Goal: Task Accomplishment & Management: Complete application form

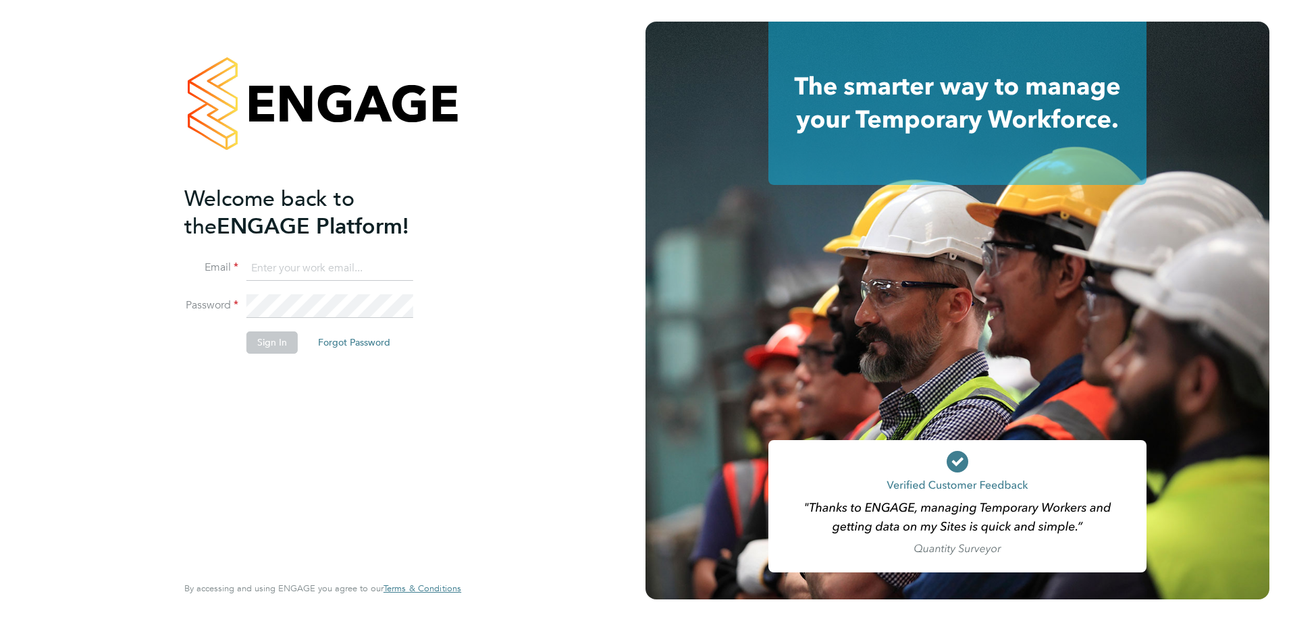
click at [323, 259] on input at bounding box center [329, 269] width 167 height 24
type input "olivercurrill@itsconstruction.co.uk"
click at [265, 345] on button "Sign In" at bounding box center [271, 343] width 51 height 22
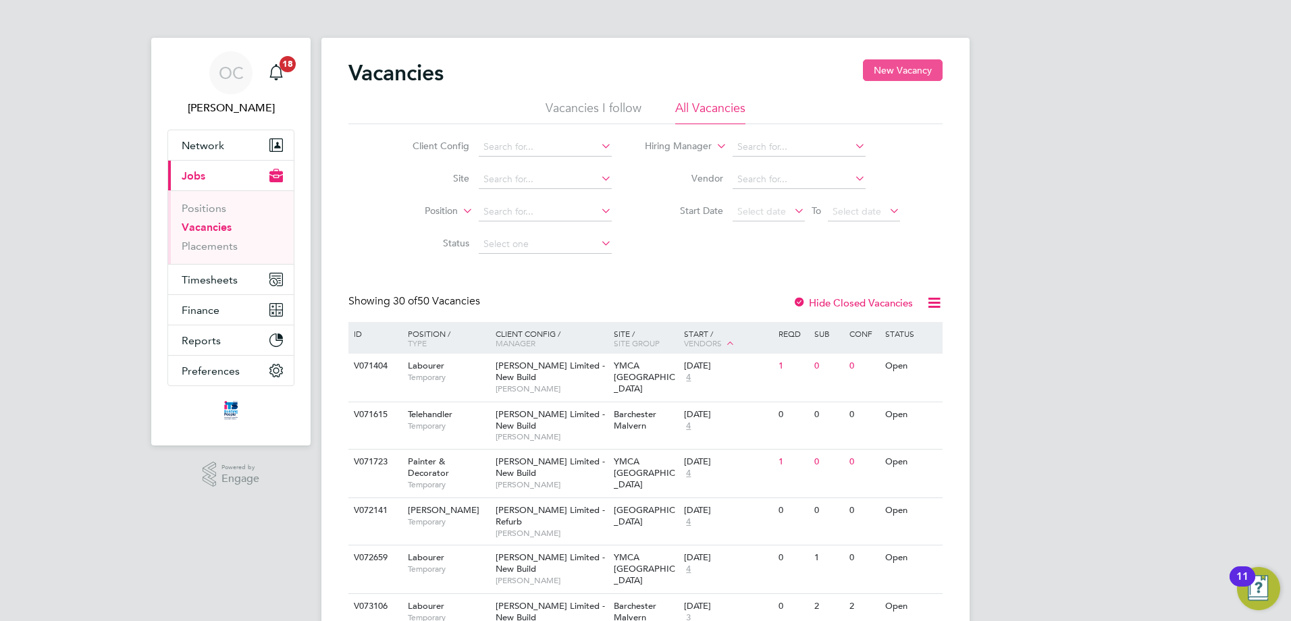
click at [904, 75] on button "New Vacancy" at bounding box center [903, 70] width 80 height 22
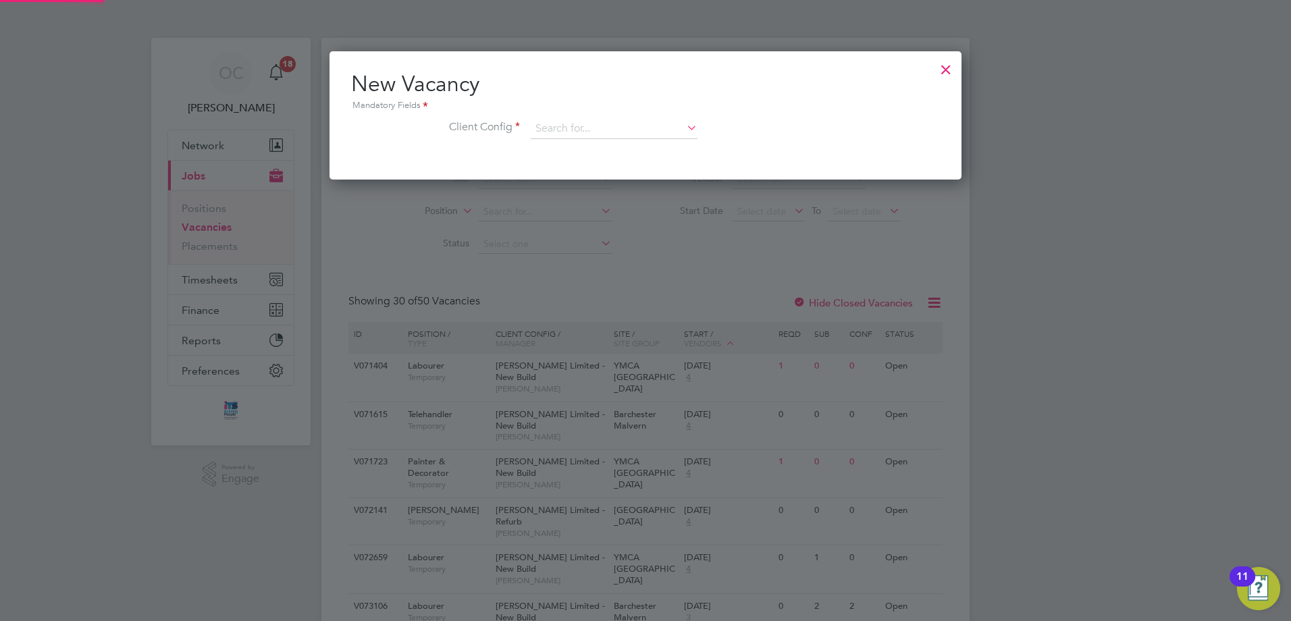
scroll to position [128, 633]
click at [948, 62] on div at bounding box center [946, 66] width 24 height 24
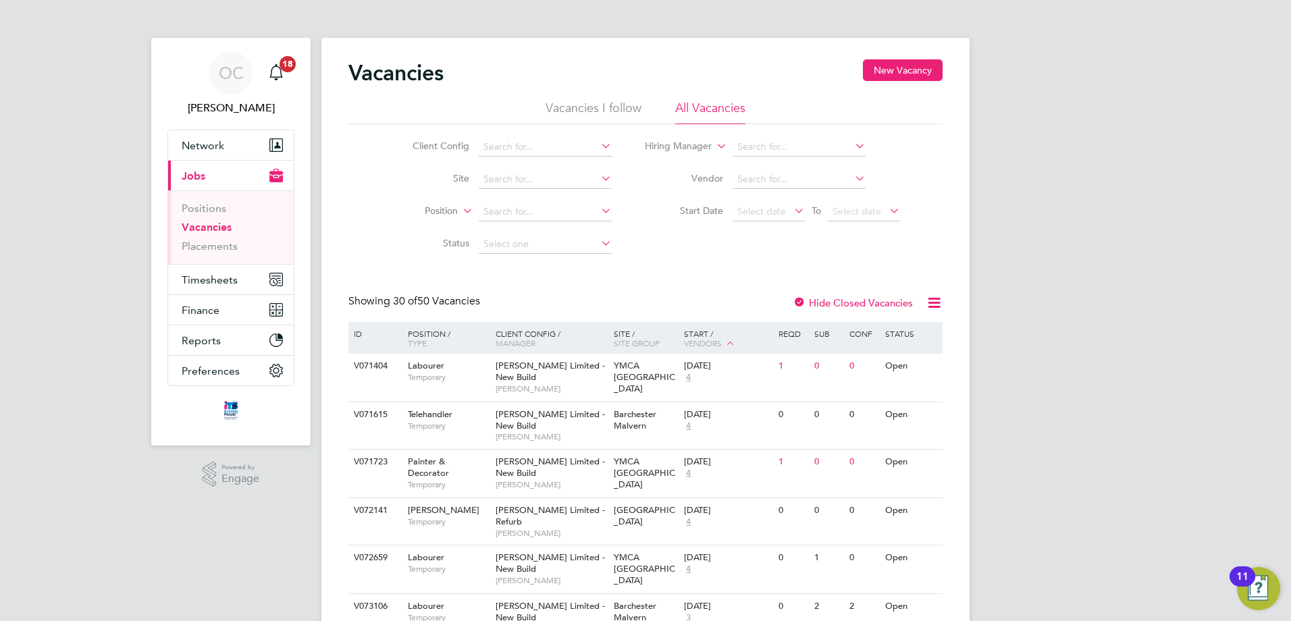
click at [207, 227] on link "Vacancies" at bounding box center [207, 227] width 50 height 13
click at [201, 210] on link "Positions" at bounding box center [204, 208] width 45 height 13
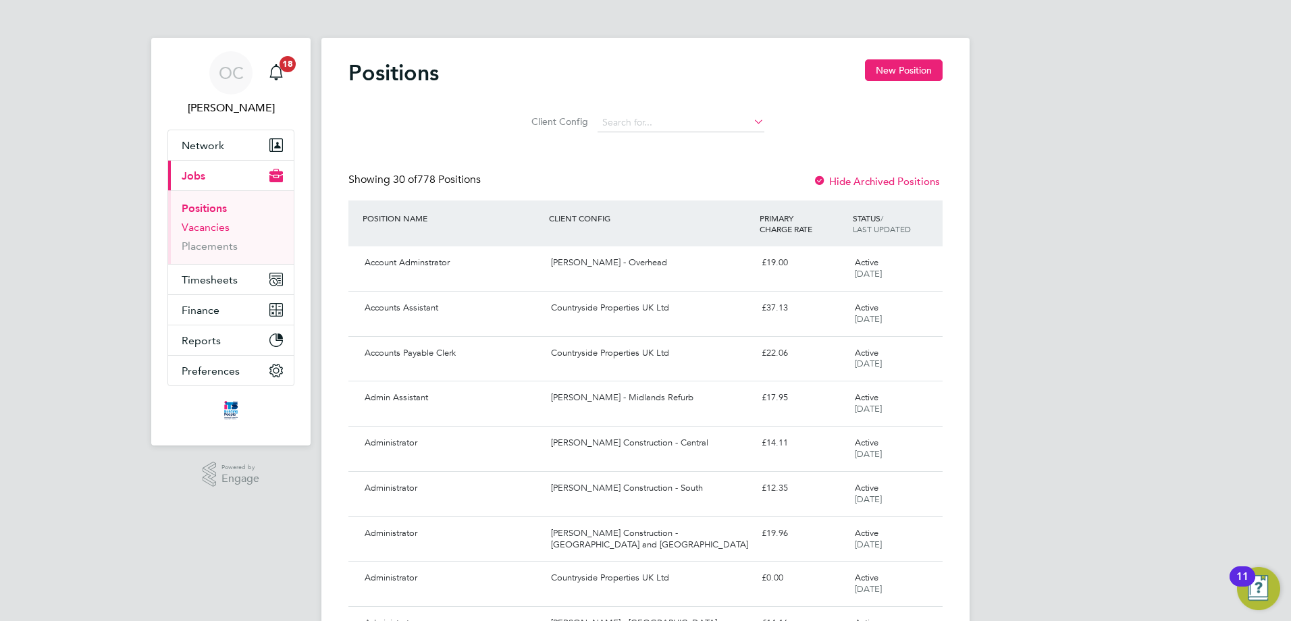
click at [205, 230] on link "Vacancies" at bounding box center [206, 227] width 48 height 13
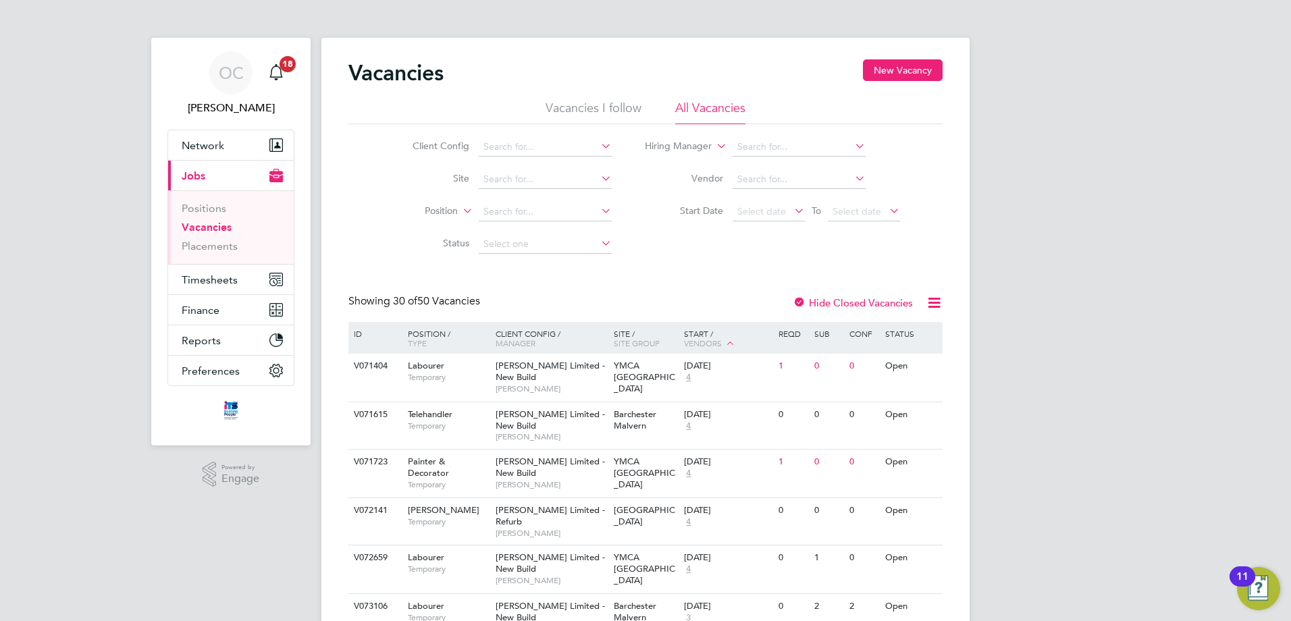
click at [723, 110] on li "All Vacancies" at bounding box center [710, 112] width 70 height 24
drag, startPoint x: 587, startPoint y: 103, endPoint x: 597, endPoint y: 104, distance: 10.2
click at [588, 103] on li "Vacancies I follow" at bounding box center [594, 112] width 96 height 24
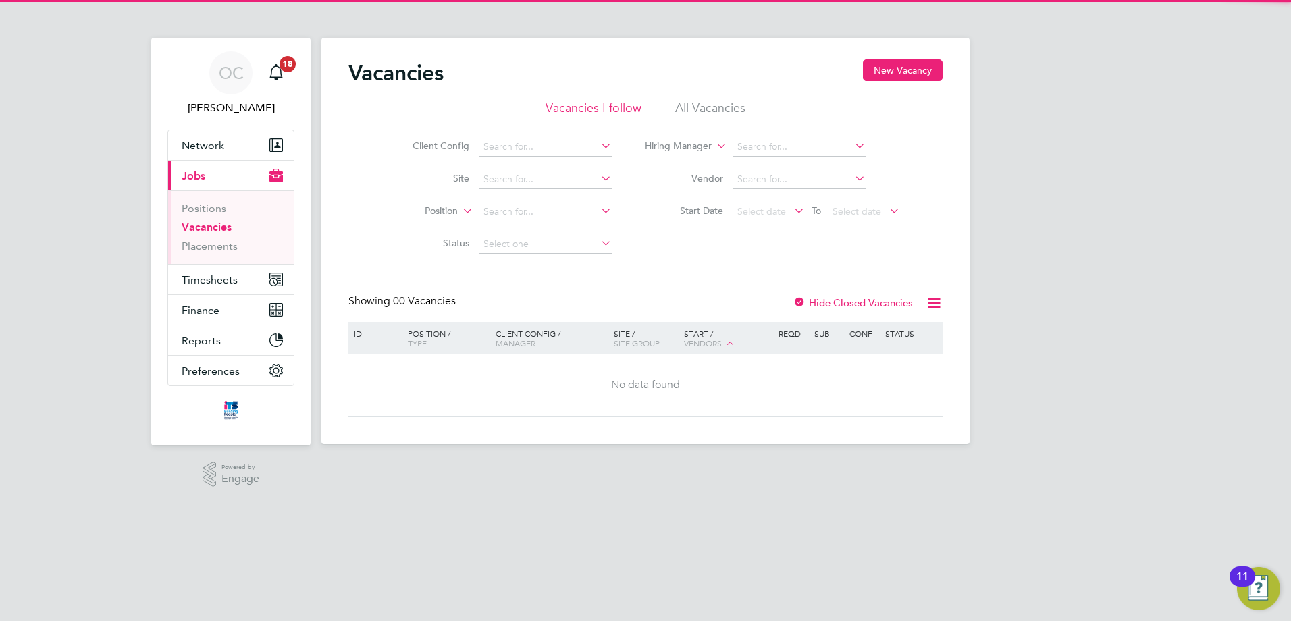
click at [710, 101] on li "All Vacancies" at bounding box center [710, 112] width 70 height 24
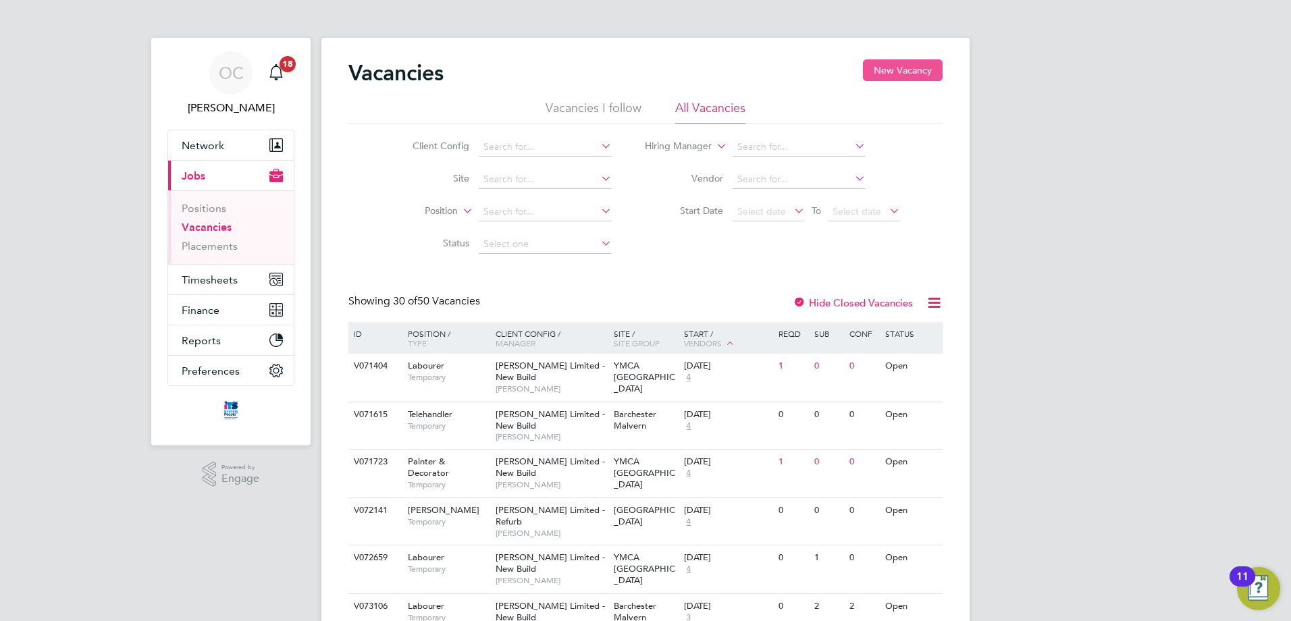
click at [902, 73] on button "New Vacancy" at bounding box center [903, 70] width 80 height 22
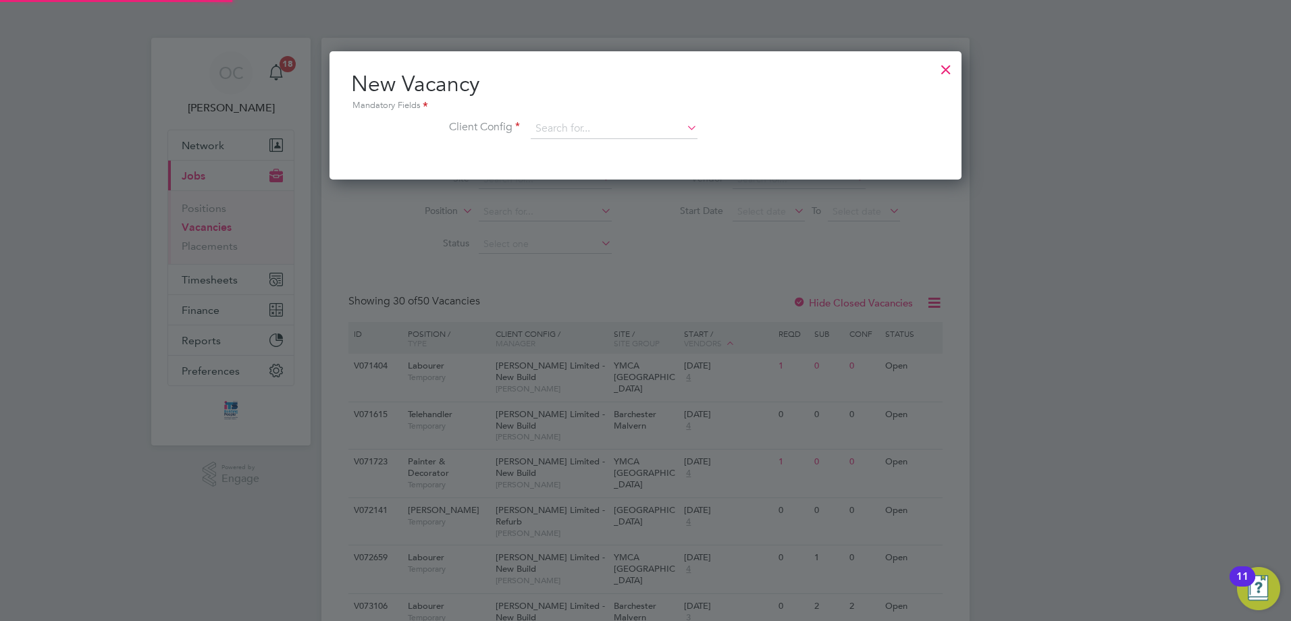
scroll to position [128, 633]
click at [684, 126] on icon at bounding box center [684, 127] width 0 height 19
click at [945, 69] on div at bounding box center [946, 66] width 24 height 24
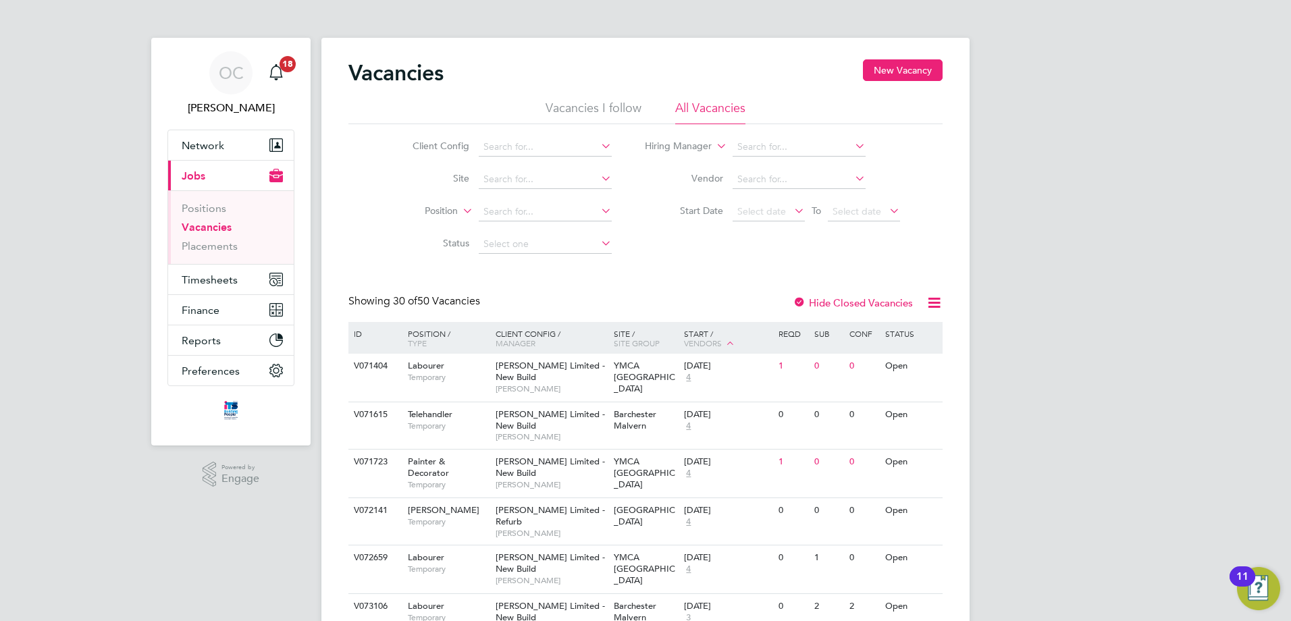
click at [598, 177] on icon at bounding box center [598, 178] width 0 height 19
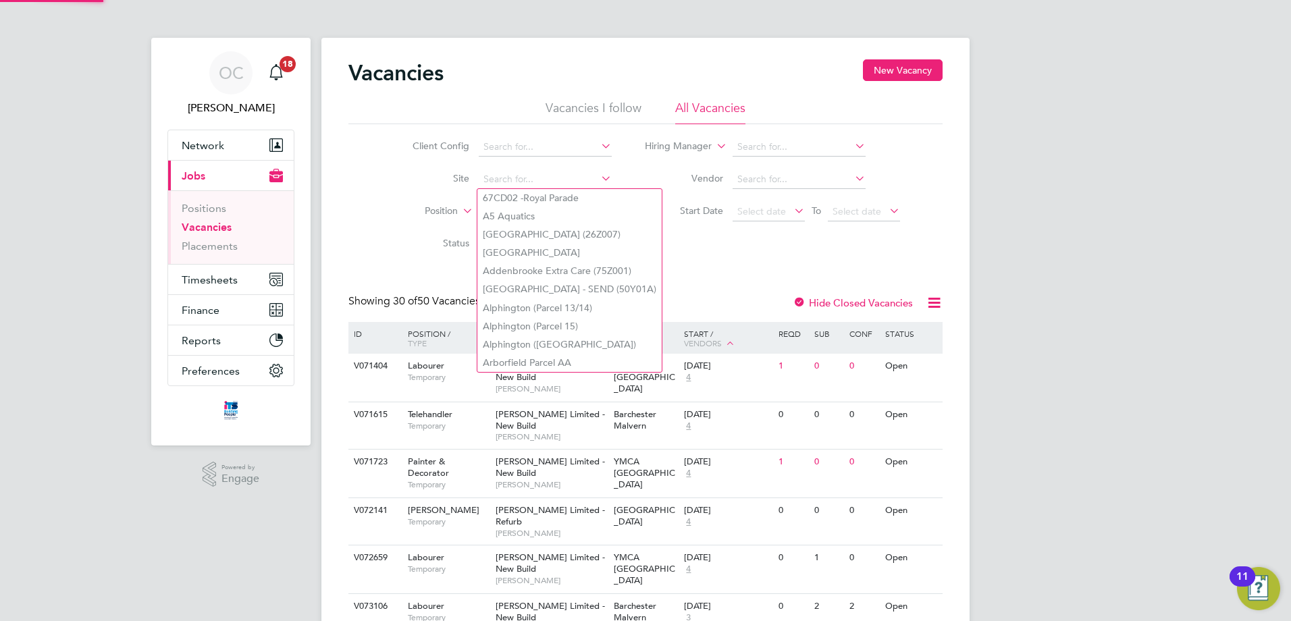
click at [598, 177] on icon at bounding box center [598, 178] width 0 height 19
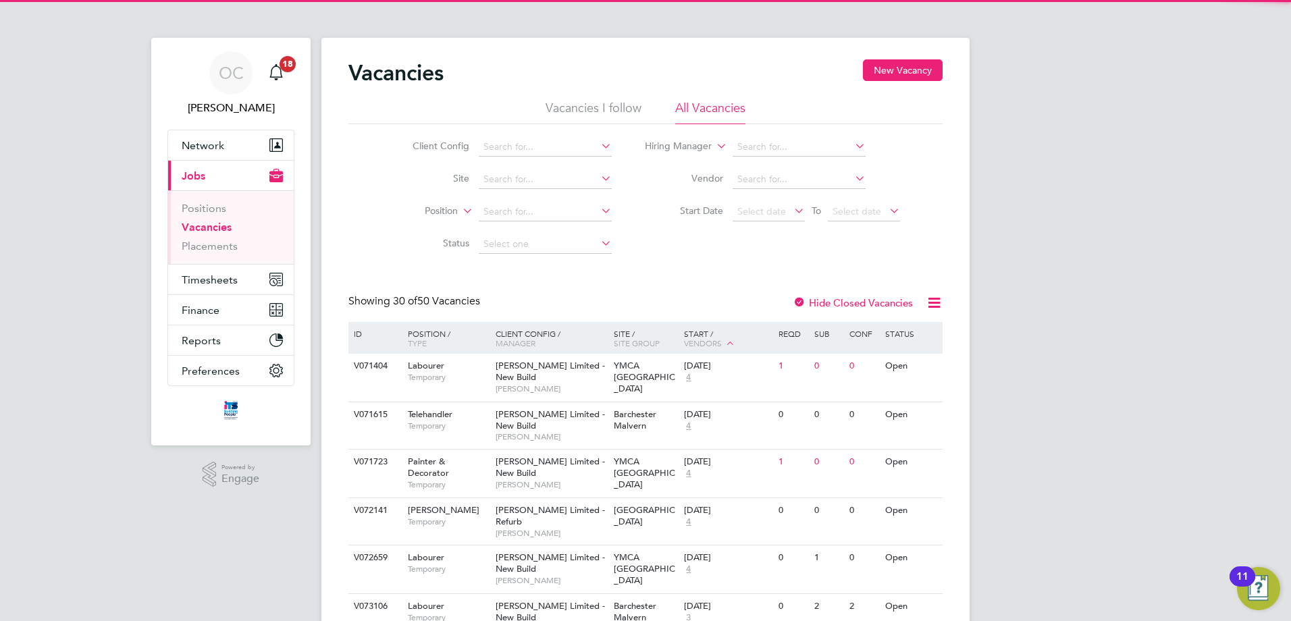
click at [598, 147] on icon at bounding box center [598, 145] width 0 height 19
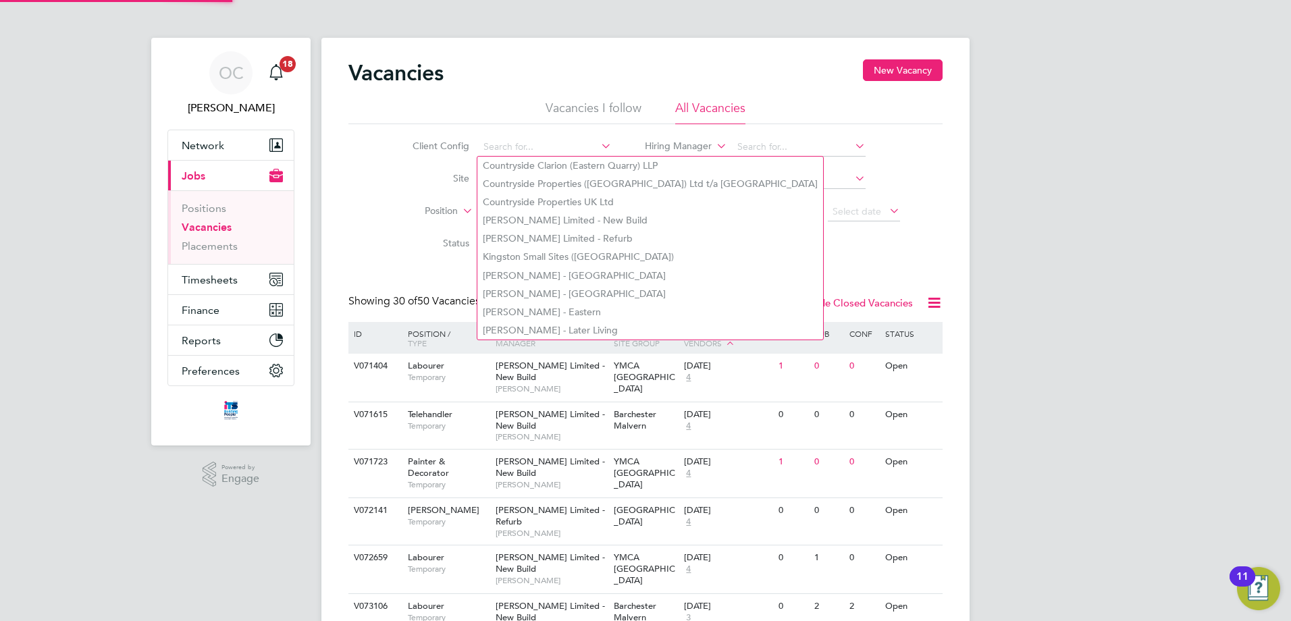
click at [598, 147] on icon at bounding box center [598, 145] width 0 height 19
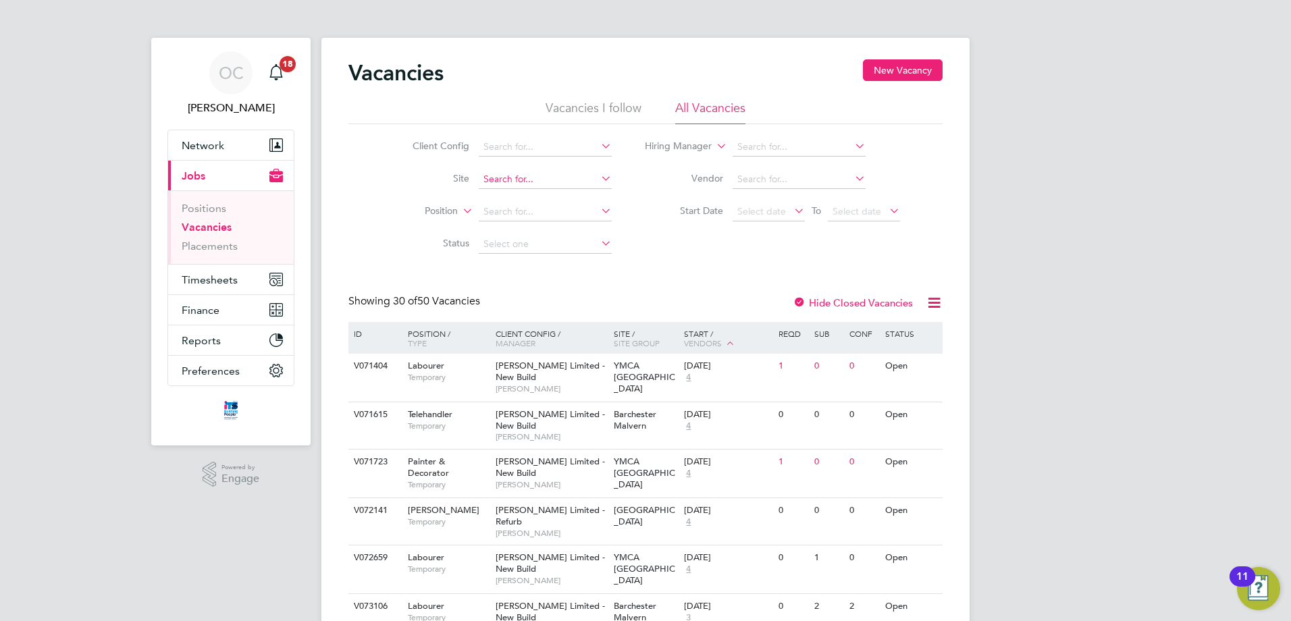
drag, startPoint x: 539, startPoint y: 197, endPoint x: 591, endPoint y: 170, distance: 58.6
click at [540, 196] on li "Countryside Properties UK Ltd" at bounding box center [650, 202] width 346 height 18
type input "Countryside Properties UK Ltd"
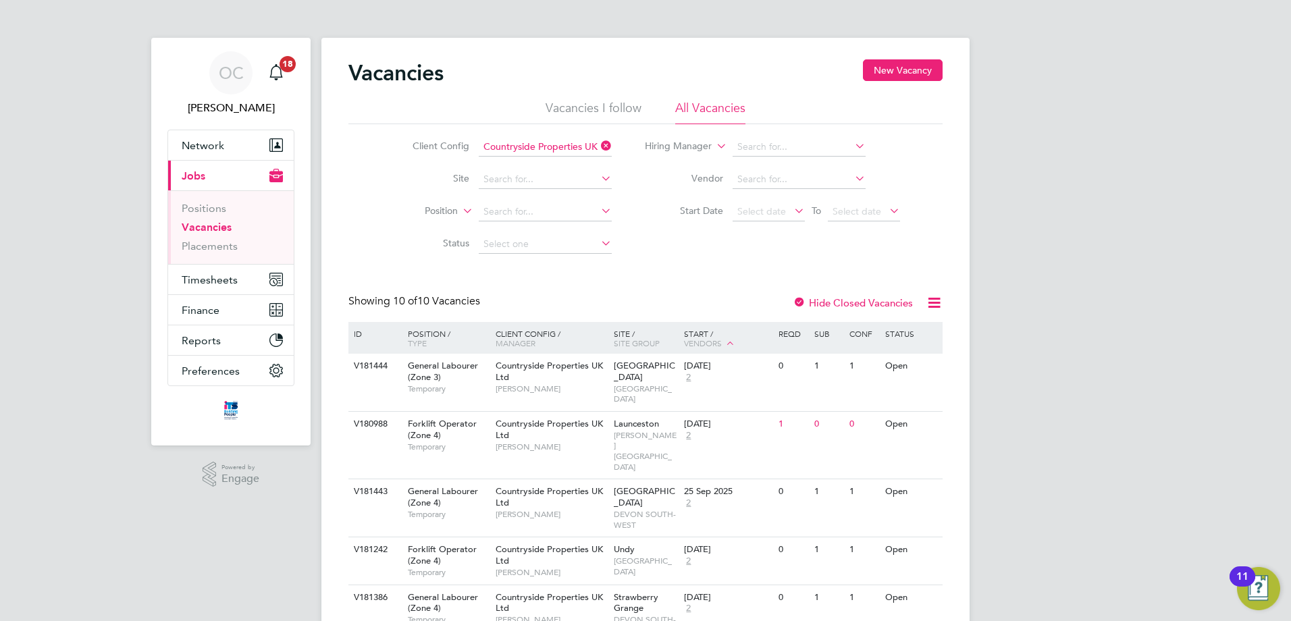
click at [605, 169] on li "Site" at bounding box center [502, 179] width 254 height 32
click at [598, 181] on icon at bounding box center [598, 178] width 0 height 19
type input "[GEOGRAPHIC_DATA]"
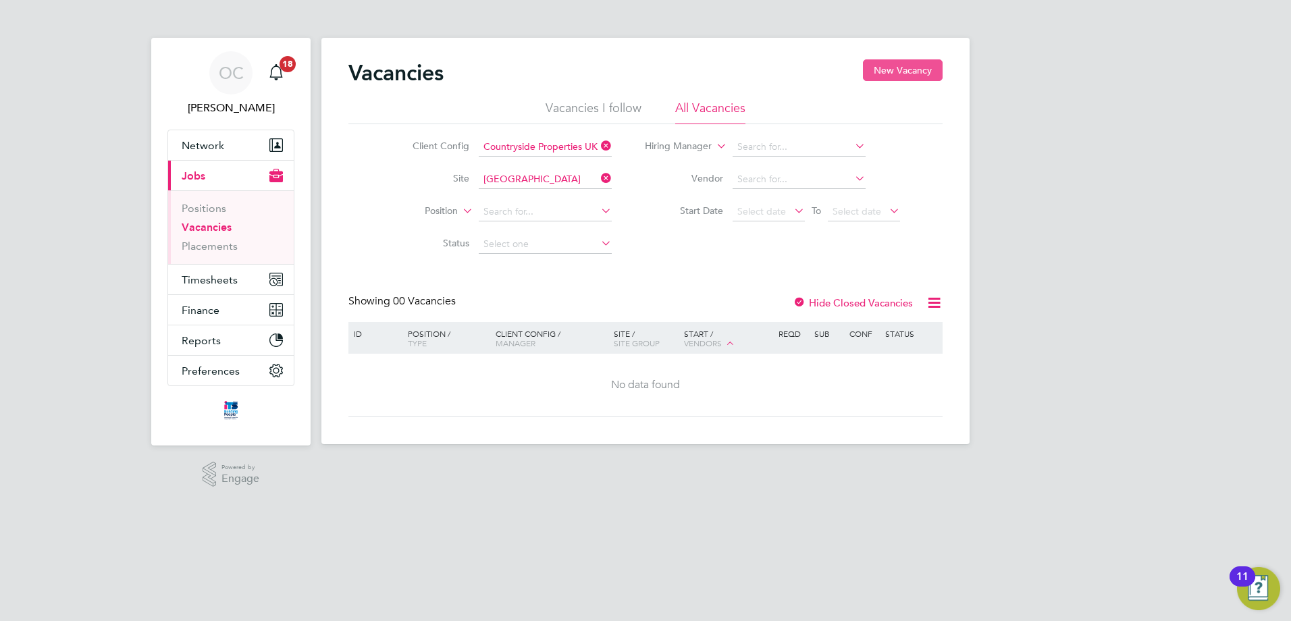
click at [893, 63] on button "New Vacancy" at bounding box center [903, 70] width 80 height 22
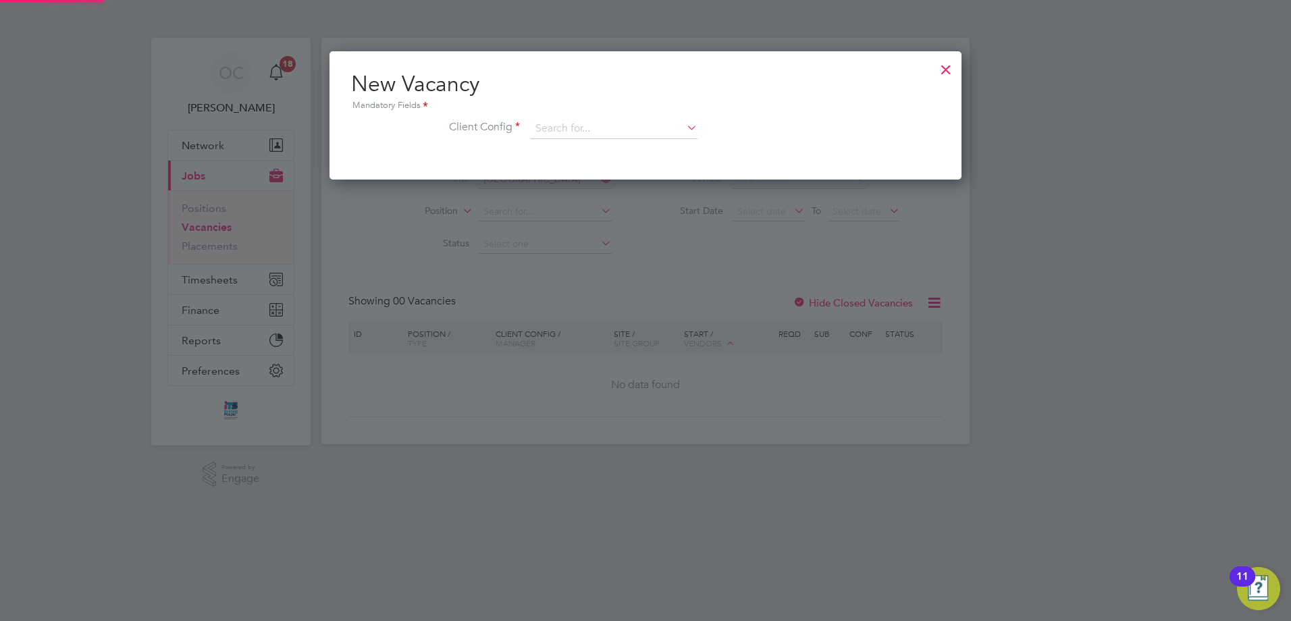
scroll to position [128, 633]
click at [684, 124] on icon at bounding box center [684, 127] width 0 height 19
click at [946, 72] on div at bounding box center [946, 66] width 24 height 24
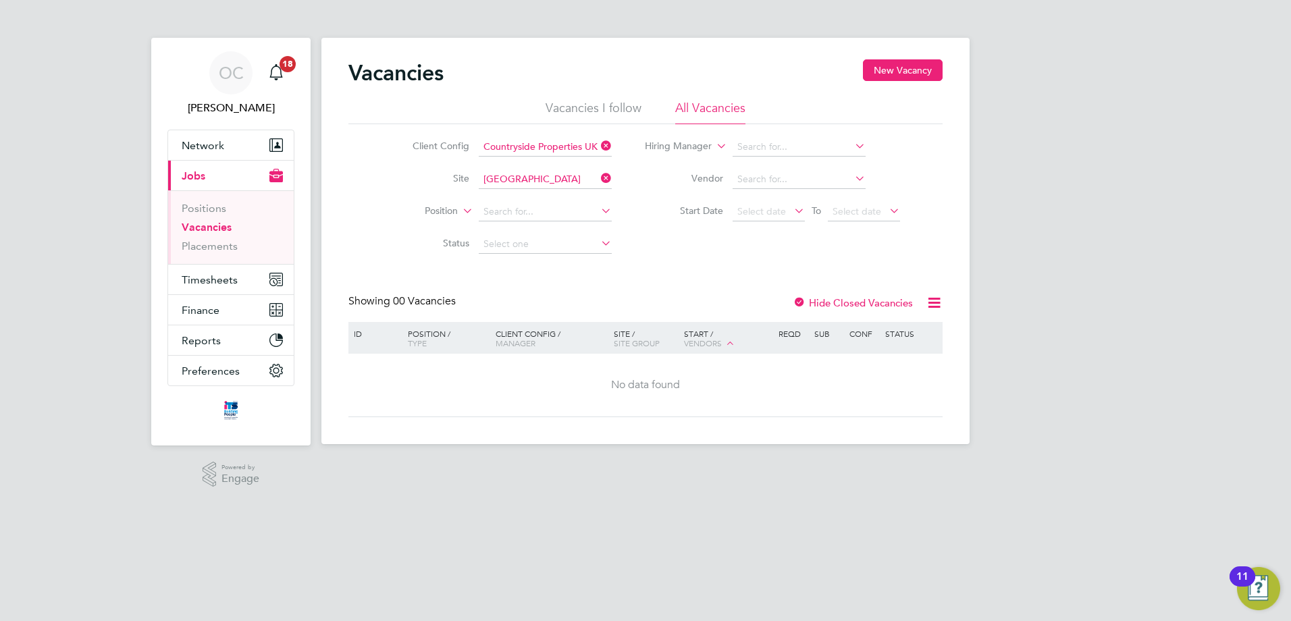
click at [852, 145] on icon at bounding box center [852, 145] width 0 height 19
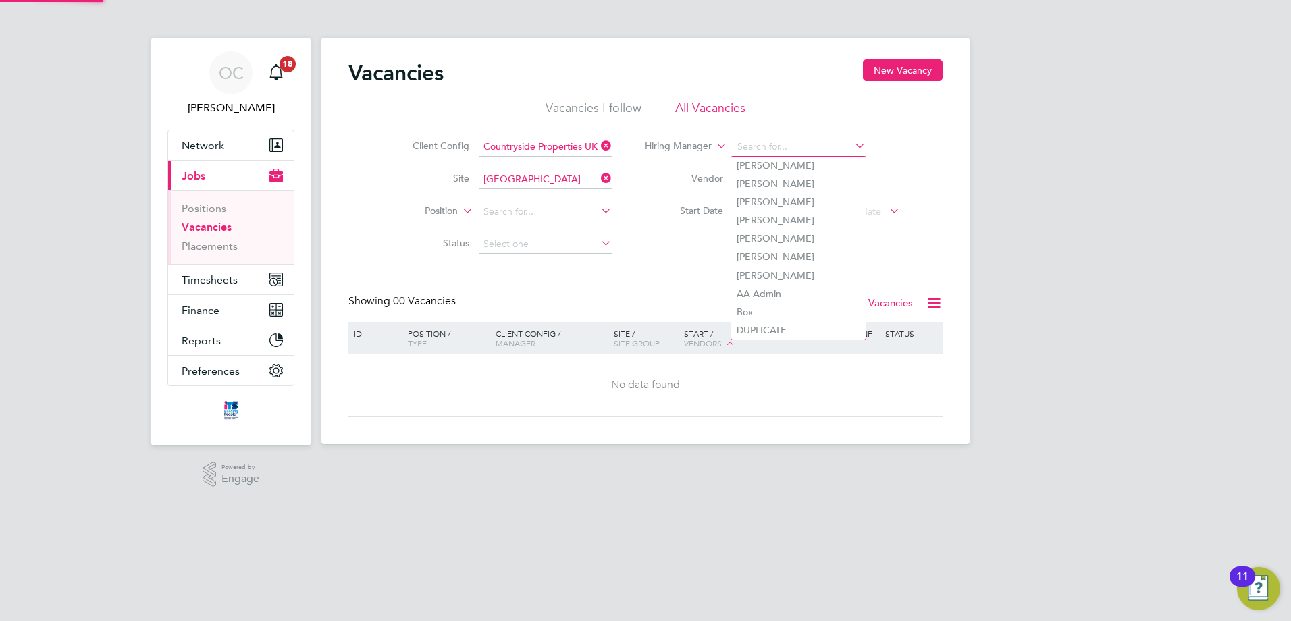
click at [852, 145] on icon at bounding box center [852, 145] width 0 height 19
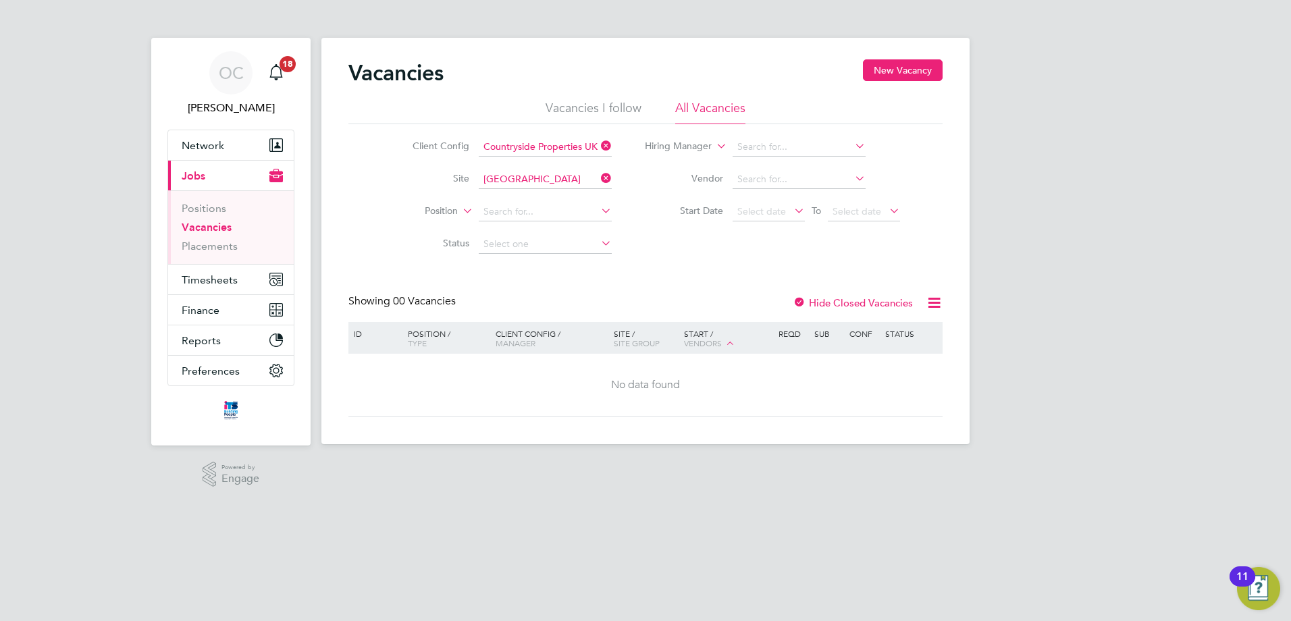
click at [598, 145] on icon at bounding box center [598, 145] width 0 height 19
click at [598, 176] on icon at bounding box center [598, 178] width 0 height 19
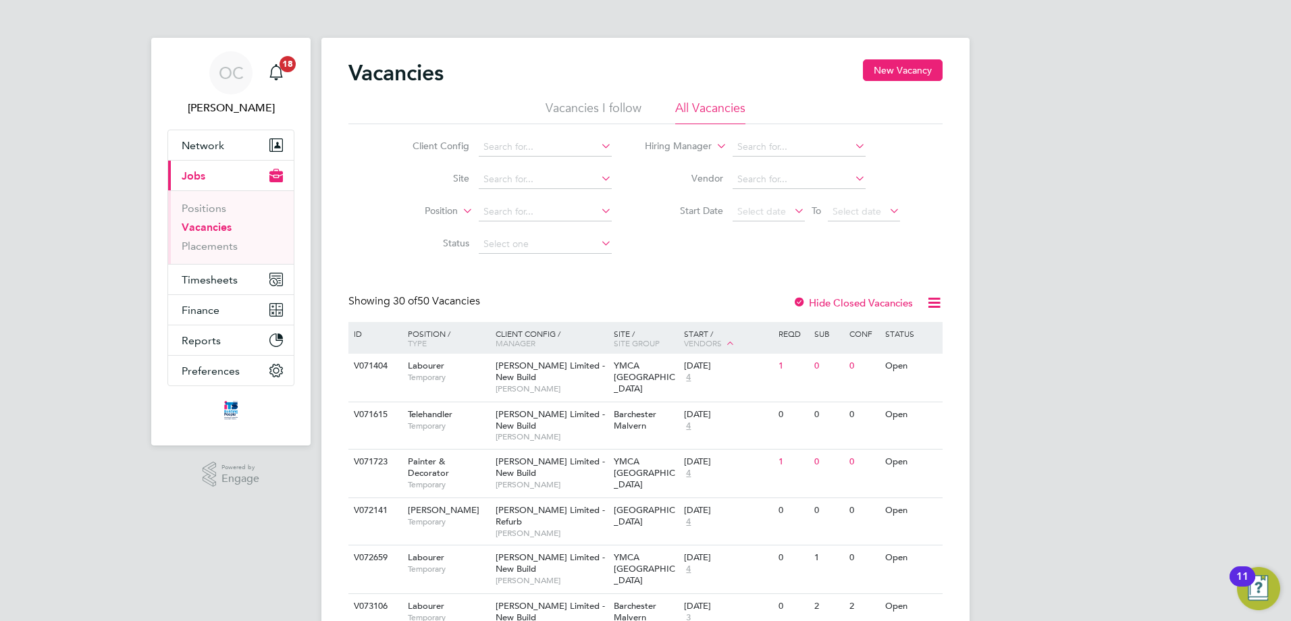
drag, startPoint x: 483, startPoint y: 301, endPoint x: 405, endPoint y: 291, distance: 79.0
drag, startPoint x: 346, startPoint y: 299, endPoint x: 481, endPoint y: 301, distance: 134.4
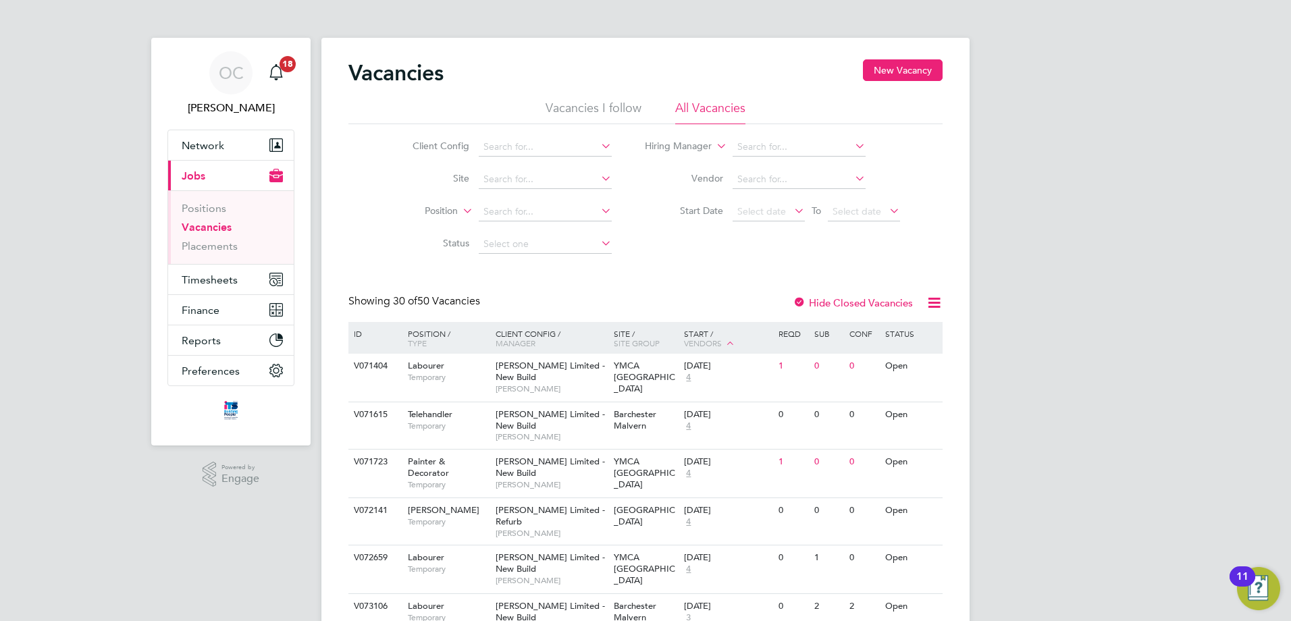
click at [480, 301] on span "30 of 50 Vacancies" at bounding box center [436, 301] width 87 height 14
drag, startPoint x: 484, startPoint y: 300, endPoint x: 277, endPoint y: 274, distance: 208.3
drag, startPoint x: 482, startPoint y: 301, endPoint x: 407, endPoint y: 294, distance: 74.7
